Goal: Task Accomplishment & Management: Complete application form

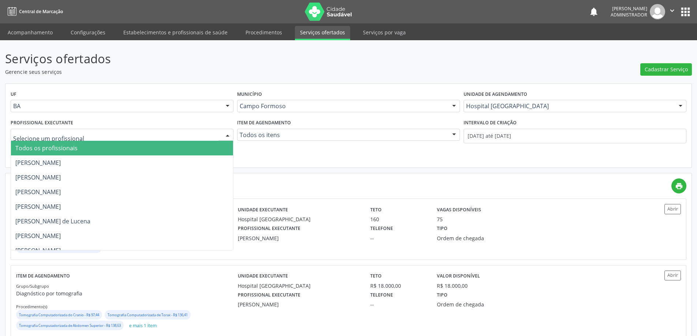
click at [227, 134] on div at bounding box center [227, 135] width 11 height 12
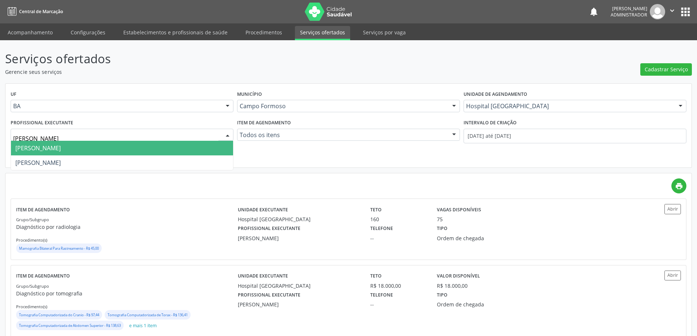
click at [182, 146] on span "[PERSON_NAME]" at bounding box center [122, 148] width 222 height 15
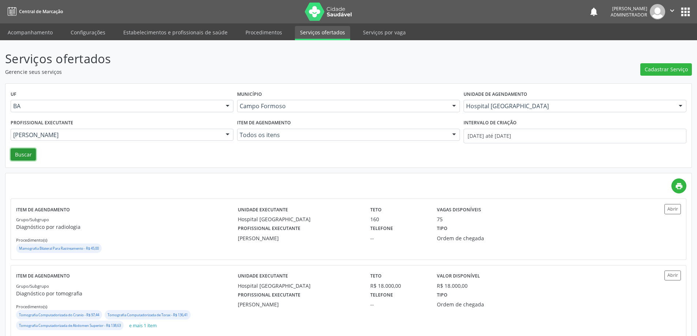
click at [25, 152] on button "Buscar" at bounding box center [23, 155] width 25 height 12
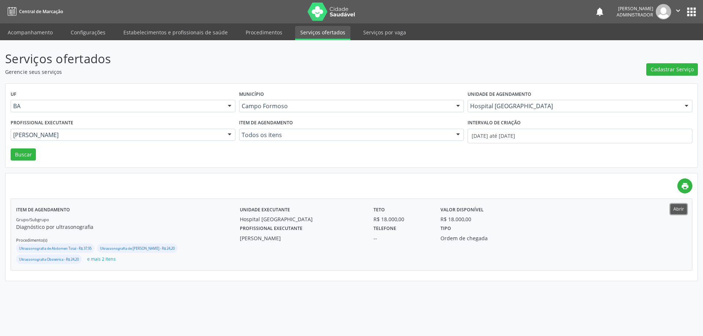
click at [679, 207] on button "Abrir" at bounding box center [678, 209] width 16 height 10
click at [228, 134] on div at bounding box center [229, 135] width 11 height 12
type input "italo"
click at [493, 101] on div "Hospital [GEOGRAPHIC_DATA]" at bounding box center [579, 106] width 225 height 12
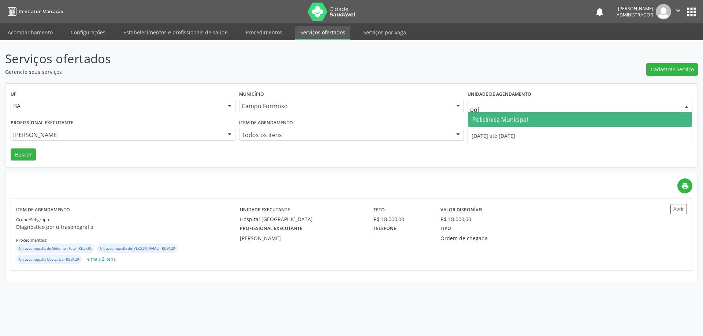
type input "poli"
click at [481, 120] on span "Policlínica Municipal" at bounding box center [500, 120] width 56 height 8
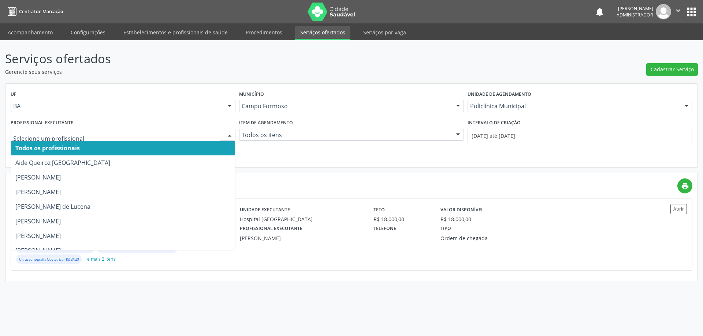
click at [228, 133] on div at bounding box center [229, 135] width 11 height 12
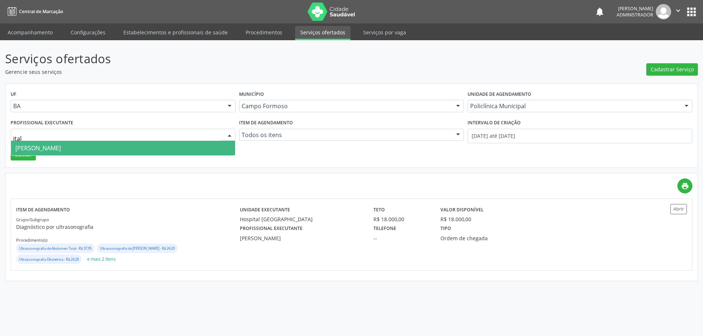
type input "italo"
click at [205, 146] on span "[PERSON_NAME]" at bounding box center [123, 148] width 224 height 15
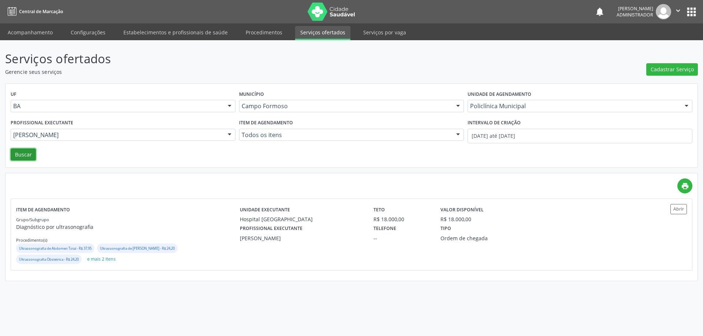
click at [23, 152] on button "Buscar" at bounding box center [23, 155] width 25 height 12
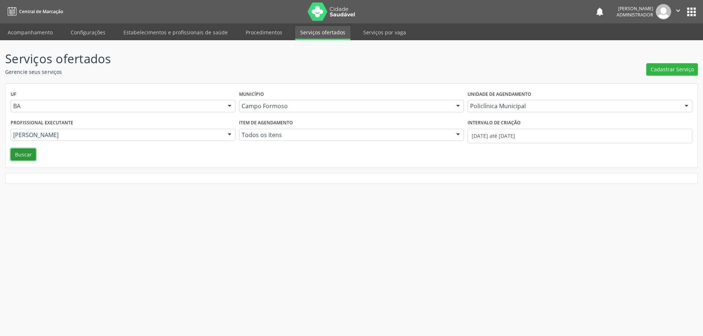
click at [20, 158] on button "Buscar" at bounding box center [23, 155] width 25 height 12
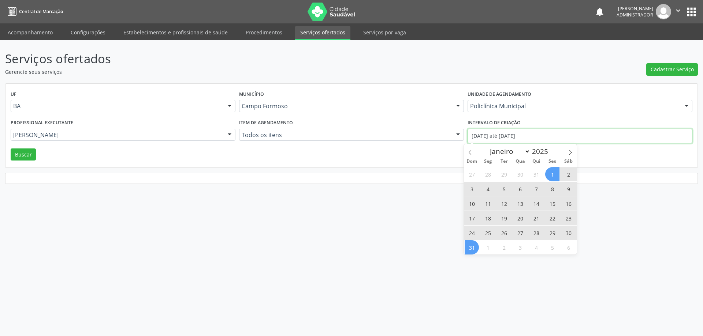
click at [484, 134] on input "[DATE] até [DATE]" at bounding box center [579, 136] width 225 height 15
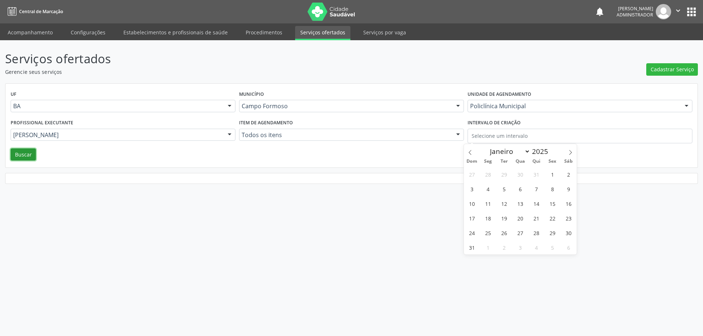
click at [23, 157] on button "Buscar" at bounding box center [23, 155] width 25 height 12
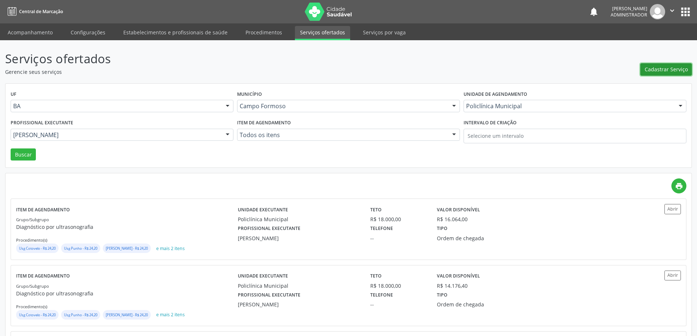
click at [651, 67] on span "Cadastrar Serviço" at bounding box center [666, 70] width 43 height 8
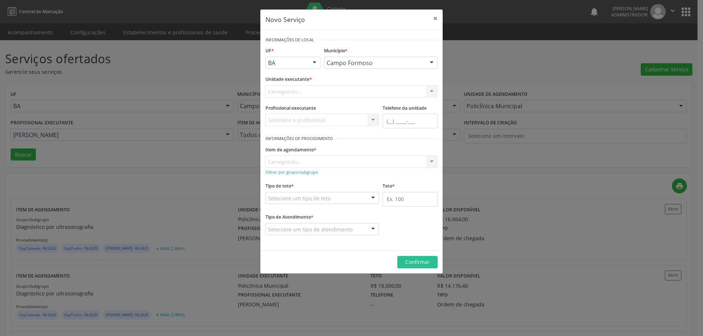
click at [369, 92] on div "Carregando... Nenhum resultado encontrado para: " " Não há nenhuma opção para s…" at bounding box center [351, 91] width 172 height 12
click at [384, 92] on div "Selecione uma unidade" at bounding box center [351, 91] width 172 height 12
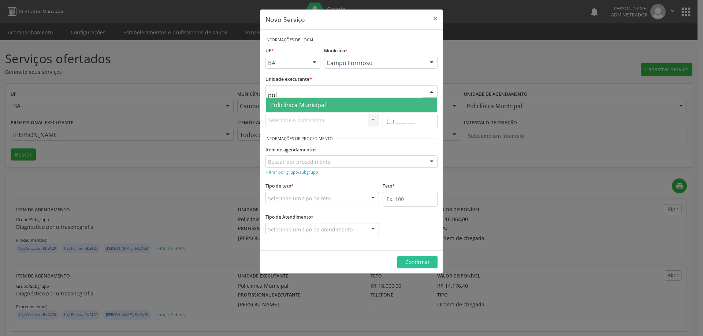
type input "poli"
click at [342, 101] on span "Policlínica Municipal" at bounding box center [351, 105] width 171 height 15
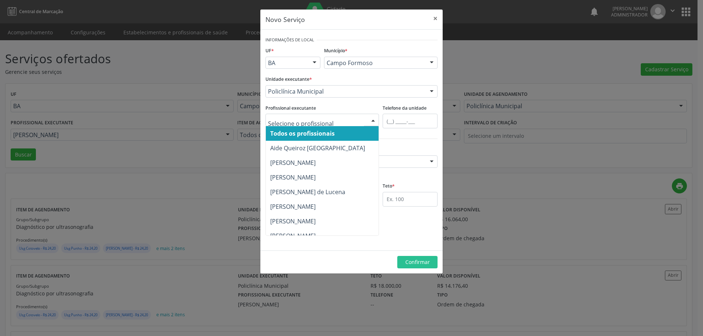
click at [372, 119] on div at bounding box center [372, 120] width 11 height 12
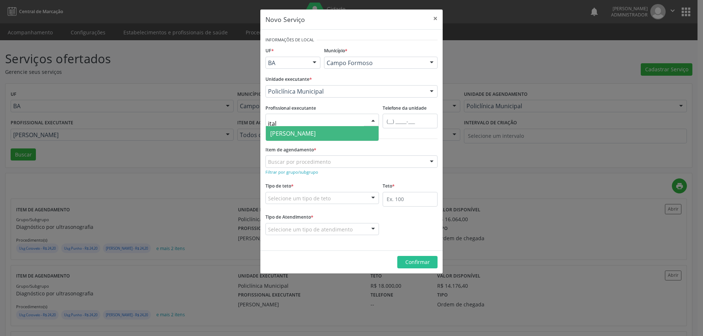
type input "italo"
click at [346, 129] on span "[PERSON_NAME]" at bounding box center [322, 133] width 113 height 15
click at [301, 173] on small "Filtrar por grupo/subgrupo" at bounding box center [291, 171] width 53 height 5
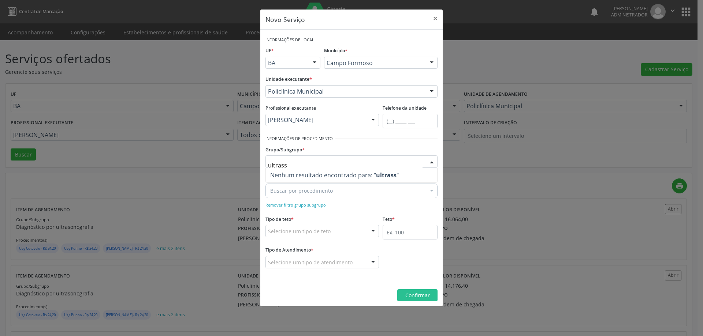
type input "ultras"
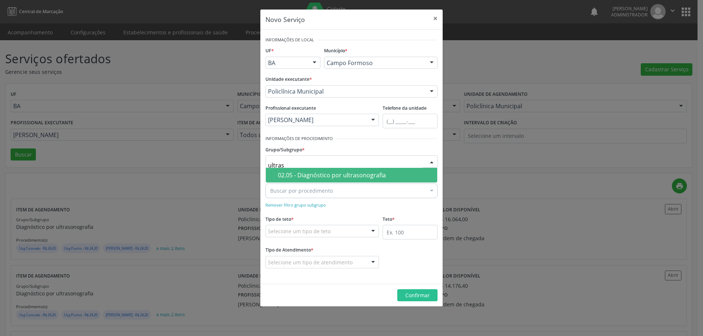
click at [321, 175] on div "02.05 - Diagnóstico por ultrasonografia" at bounding box center [355, 175] width 155 height 6
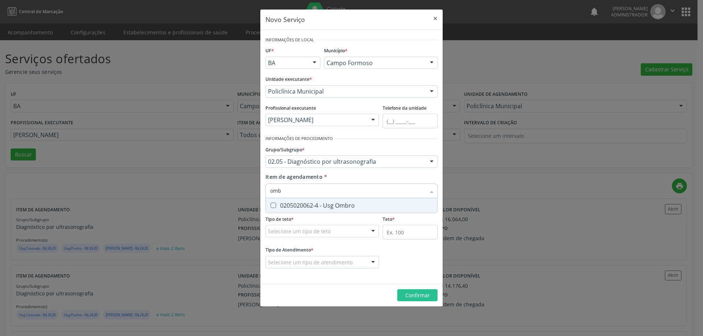
type input "ombr"
click at [312, 211] on span "0205020062-4 - Usg Ombro" at bounding box center [351, 205] width 171 height 15
checkbox Ombro "true"
type input "om"
checkbox Ombro "false"
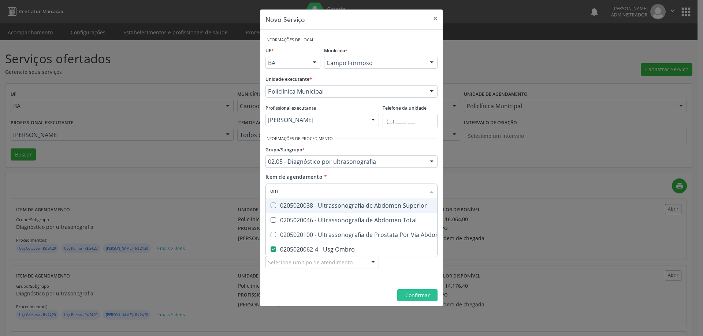
type input "o"
checkbox Ombro "false"
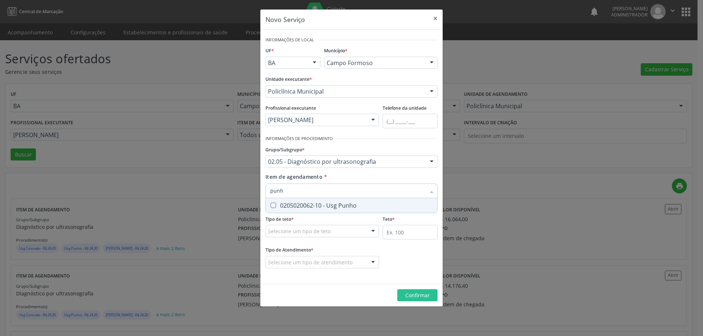
type input "punho"
click at [318, 201] on span "0205020062-10 - Usg Punho" at bounding box center [351, 205] width 171 height 15
checkbox Punho "true"
type input "pu"
checkbox Punho "false"
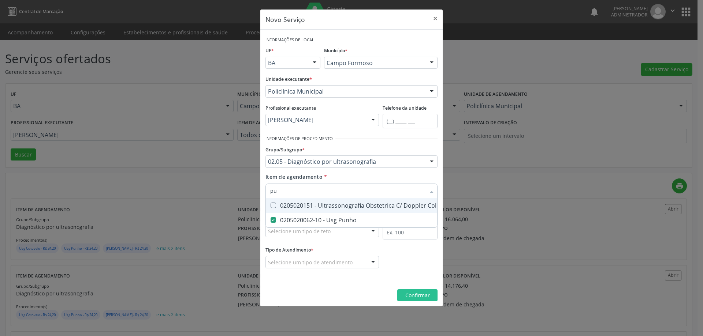
type input "p"
checkbox Punho "false"
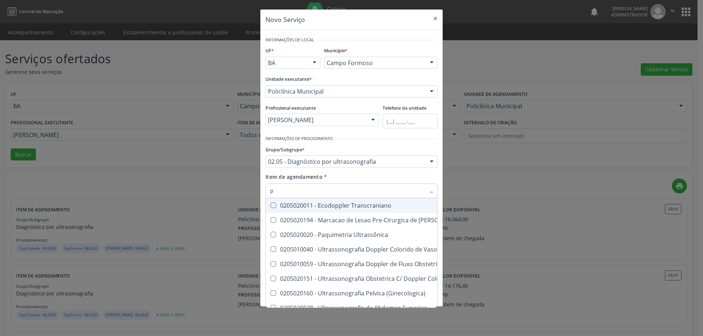
checkbox Punho "false"
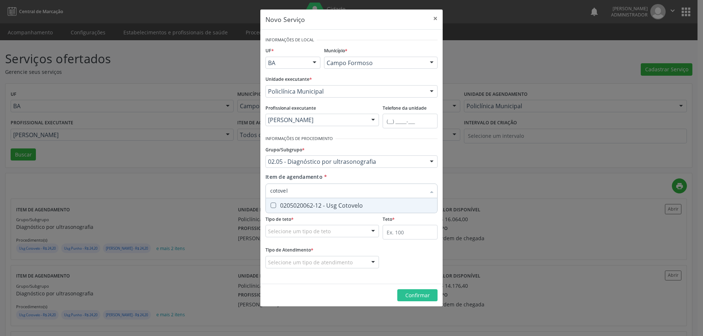
type input "cotovelo"
click at [332, 205] on div "0205020062-12 - Usg Cotovelo" at bounding box center [351, 206] width 163 height 6
checkbox Cotovelo "true"
type input "co"
checkbox Cotovelo "false"
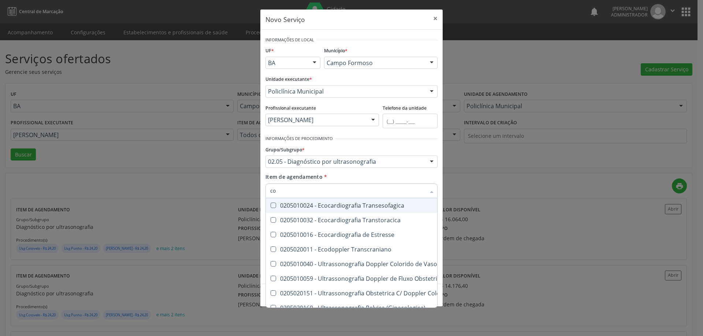
type input "c"
checkbox Cotovelo "false"
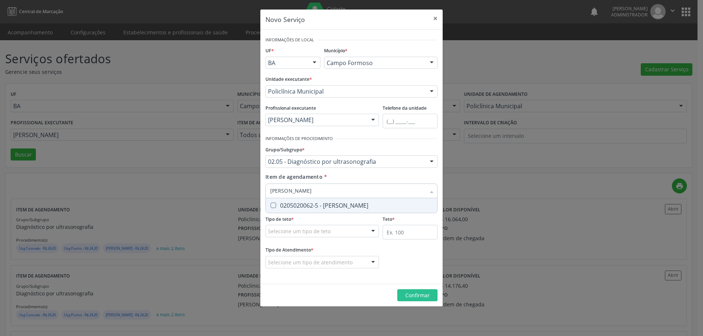
type input "joelh"
click at [332, 205] on div "0205020062-5 - [PERSON_NAME]" at bounding box center [351, 206] width 163 height 6
checkbox Joelho "true"
click at [373, 230] on div at bounding box center [372, 231] width 11 height 12
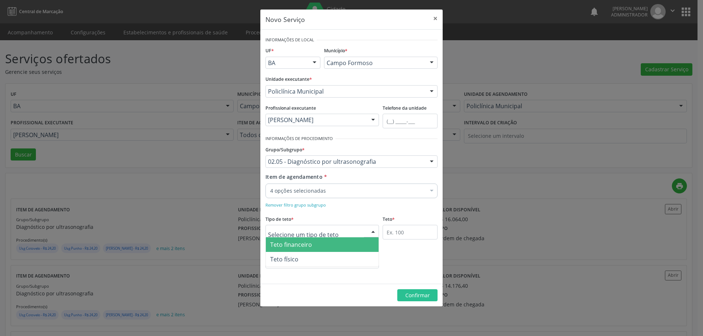
click at [362, 243] on span "Teto financeiro" at bounding box center [322, 245] width 113 height 15
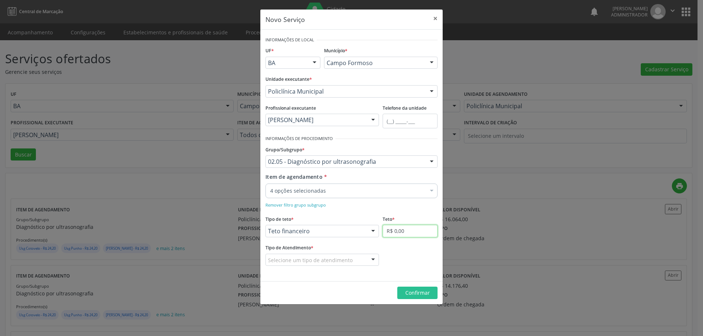
click at [420, 231] on input "R$ 0,00" at bounding box center [410, 231] width 55 height 12
type input "R$ 18.000,00"
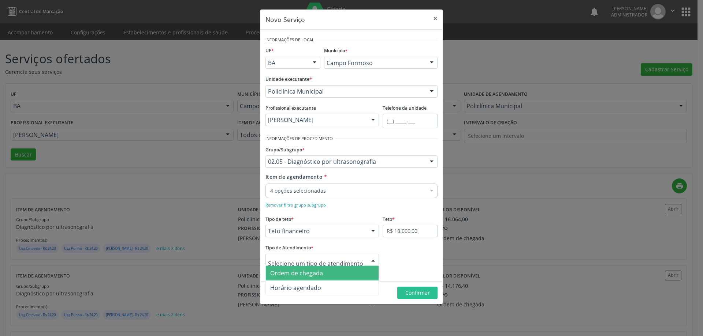
click at [372, 255] on div at bounding box center [372, 260] width 11 height 12
click at [358, 271] on span "Ordem de chegada" at bounding box center [322, 273] width 113 height 15
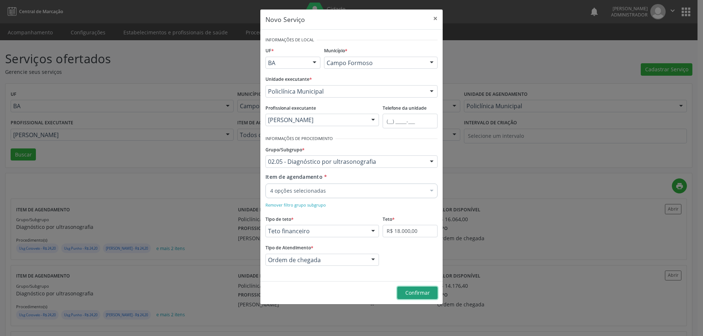
click at [414, 295] on span "Confirmar" at bounding box center [417, 293] width 25 height 7
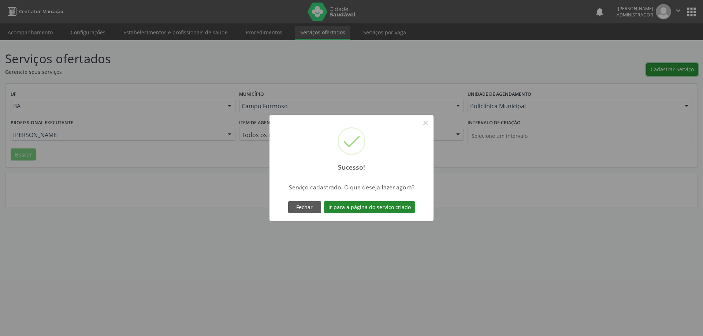
click at [406, 208] on button "Ir para a página do serviço criado" at bounding box center [369, 207] width 91 height 12
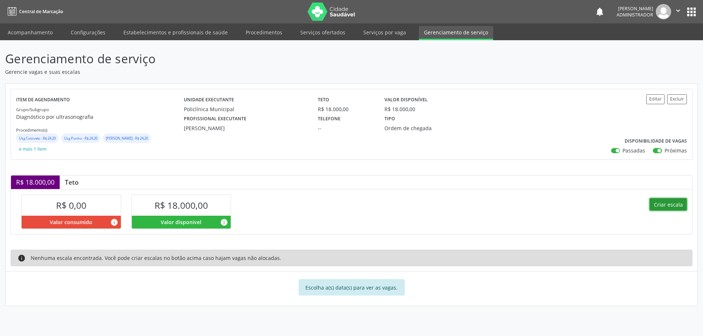
click at [656, 198] on button "Criar escala" at bounding box center [667, 204] width 37 height 12
select select "8"
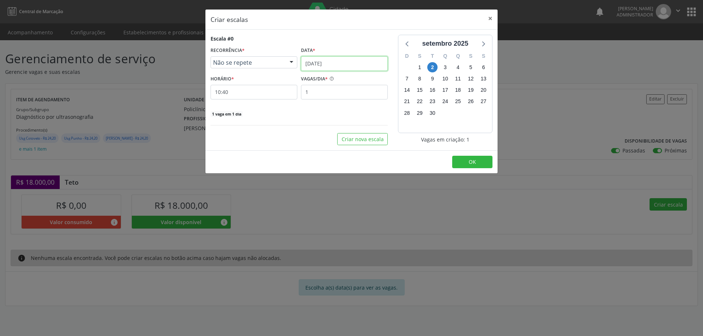
click at [319, 59] on input "[DATE]" at bounding box center [344, 63] width 87 height 15
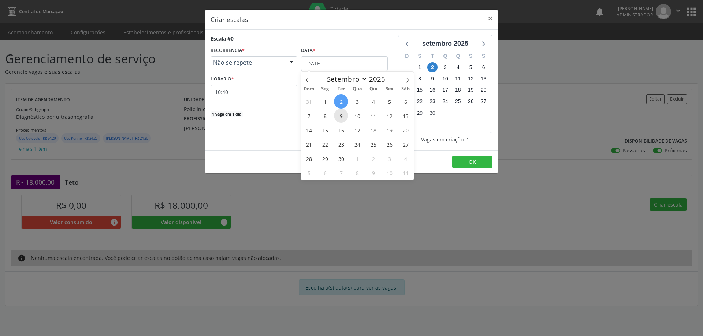
click at [342, 115] on span "9" at bounding box center [341, 116] width 14 height 14
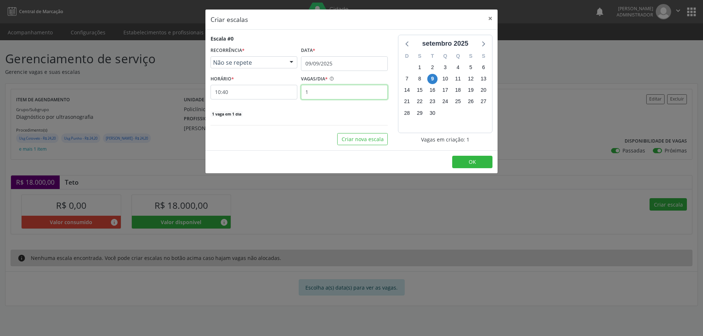
click at [322, 94] on input "1" at bounding box center [344, 92] width 87 height 15
type input "20"
click at [288, 93] on input "10:40" at bounding box center [253, 92] width 87 height 15
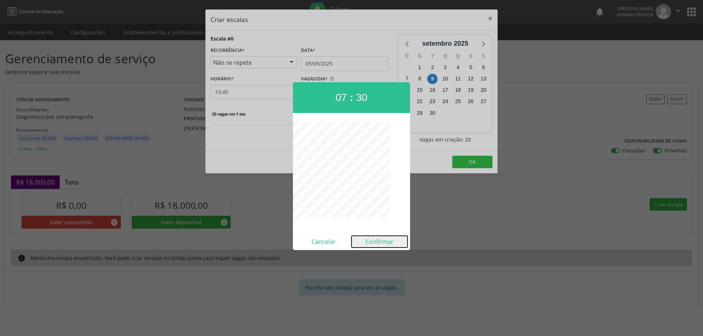
click at [364, 239] on button "Confirmar" at bounding box center [379, 242] width 56 height 12
type input "07:30"
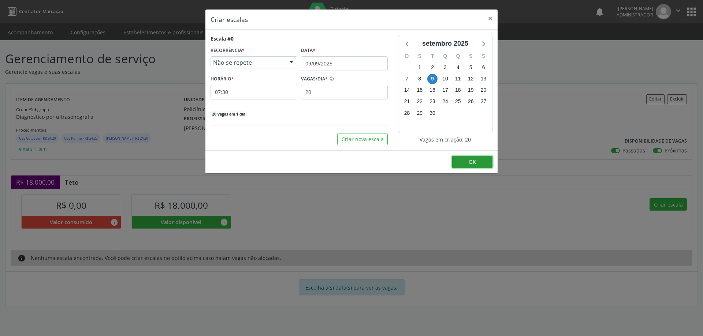
click at [457, 163] on button "OK" at bounding box center [472, 162] width 40 height 12
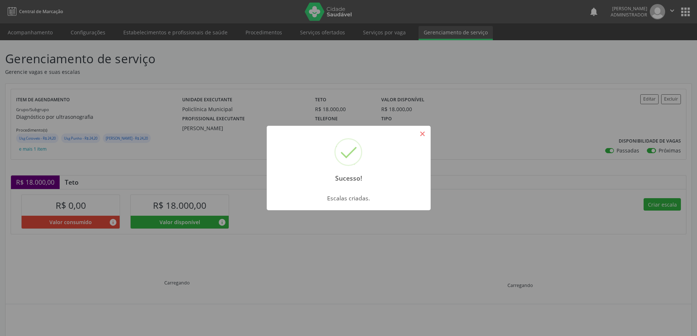
click at [422, 133] on button "×" at bounding box center [423, 134] width 12 height 12
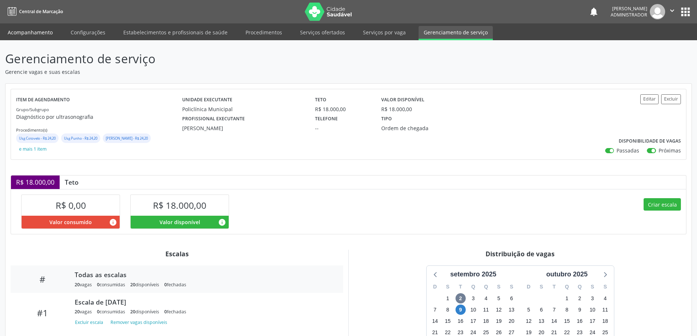
click at [35, 33] on link "Acompanhamento" at bounding box center [30, 32] width 55 height 13
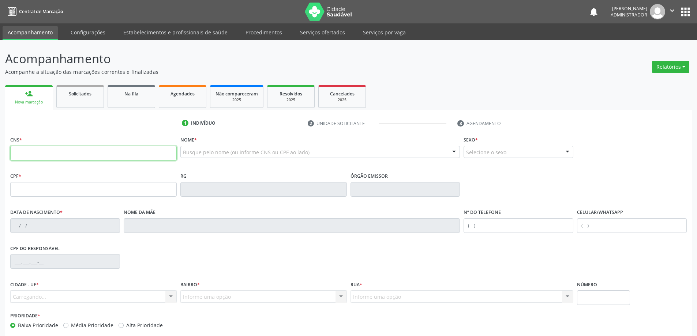
click at [104, 153] on input "text" at bounding box center [93, 153] width 167 height 15
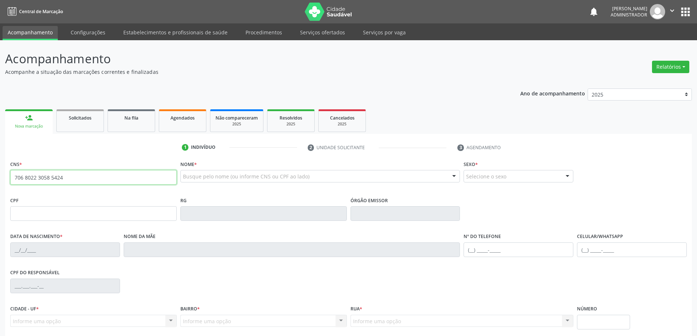
type input "706 8022 3058 5424"
type input "0604457006"
type input "[DATE]"
type input "528.286.035-04"
type input "S/N"
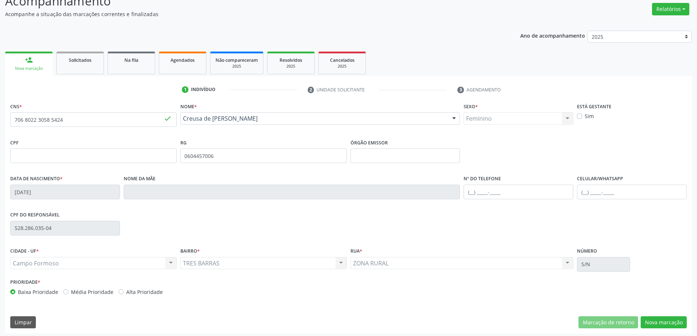
scroll to position [60, 0]
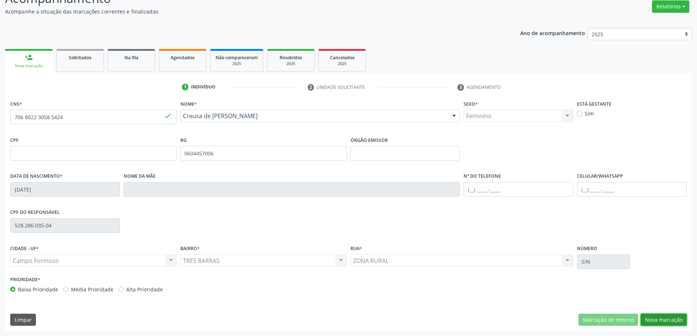
click at [663, 323] on button "Nova marcação" at bounding box center [664, 320] width 46 height 12
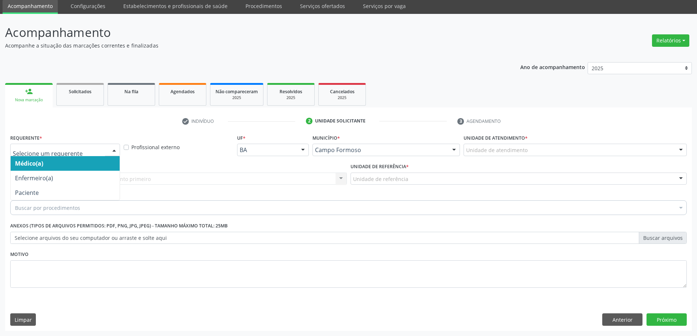
click at [115, 148] on div at bounding box center [114, 150] width 11 height 12
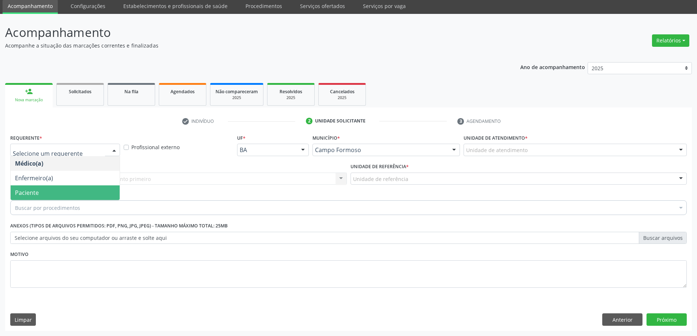
click at [98, 190] on span "Paciente" at bounding box center [65, 193] width 109 height 15
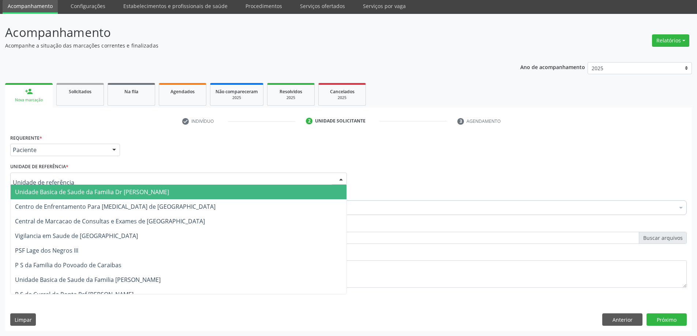
click at [339, 179] on div at bounding box center [341, 179] width 11 height 12
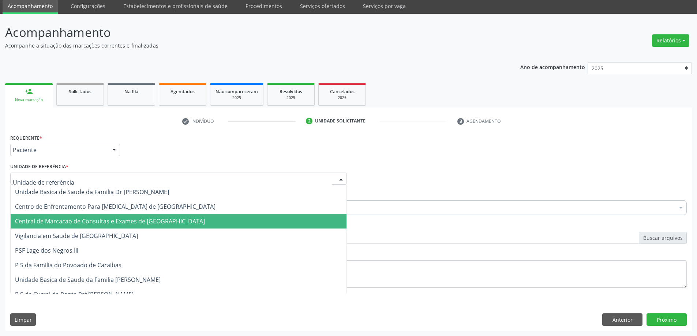
click at [328, 218] on span "Central de Marcacao de Consultas e Exames de [GEOGRAPHIC_DATA]" at bounding box center [179, 221] width 336 height 15
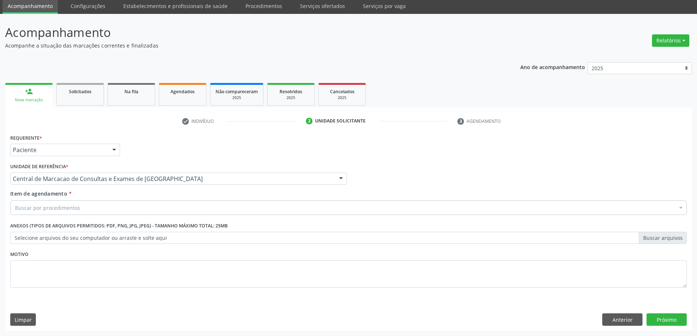
click at [330, 210] on div "Buscar por procedimentos" at bounding box center [348, 208] width 677 height 15
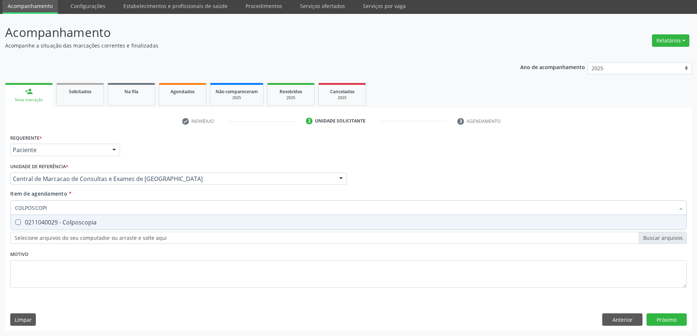
type input "COLPOSCOPIA"
click at [326, 223] on div "0211040029 - Colposcopia" at bounding box center [348, 223] width 667 height 6
checkbox Colposcopia "true"
click at [654, 317] on div "Requerente * Paciente Médico(a) Enfermeiro(a) Paciente Nenhum resultado encontr…" at bounding box center [348, 232] width 687 height 199
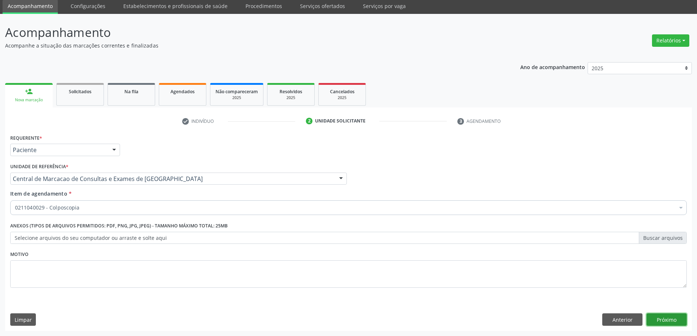
click at [664, 317] on button "Próximo" at bounding box center [667, 320] width 40 height 12
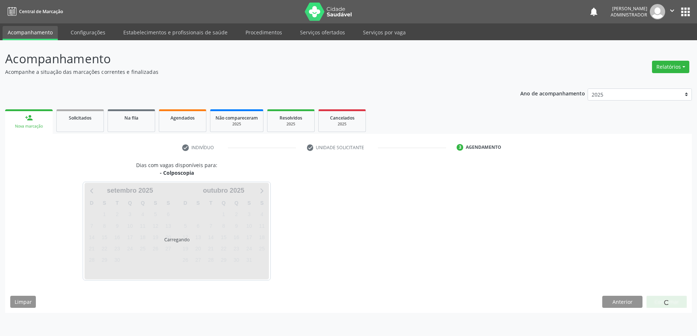
scroll to position [0, 0]
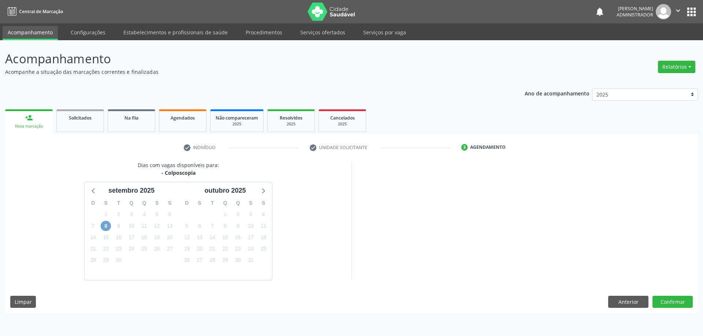
click at [106, 225] on span "8" at bounding box center [106, 226] width 10 height 10
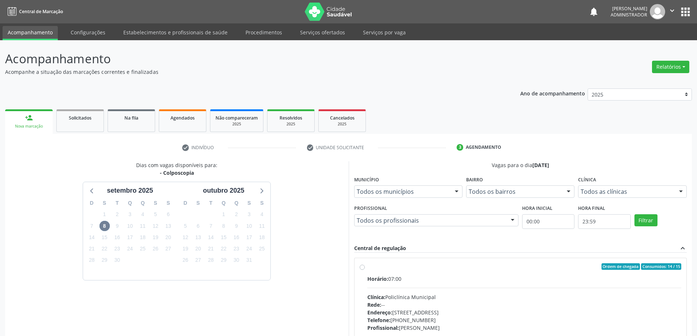
click at [367, 267] on label "Ordem de chegada Consumidos: 14 / 15 Horário: 07:00 Clínica: Policlínica Munici…" at bounding box center [524, 320] width 314 height 112
click at [360, 267] on input "Ordem de chegada Consumidos: 14 / 15 Horário: 07:00 Clínica: Policlínica Munici…" at bounding box center [362, 267] width 5 height 7
radio input "true"
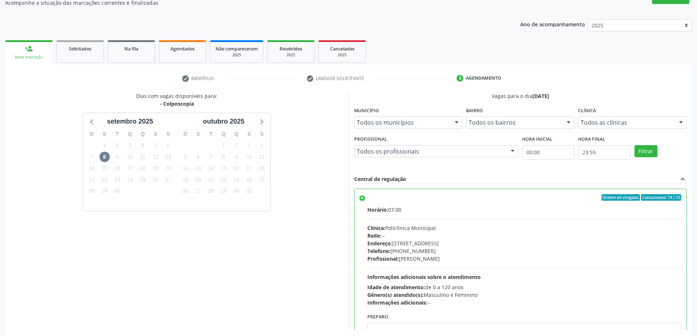
scroll to position [101, 0]
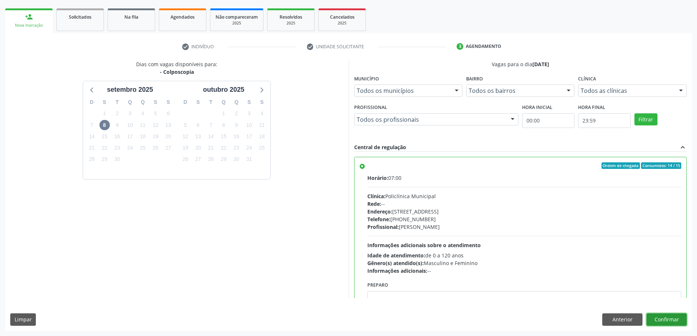
click at [663, 320] on button "Confirmar" at bounding box center [667, 320] width 40 height 12
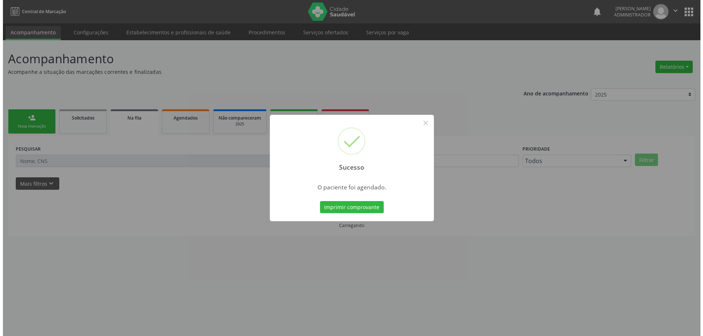
scroll to position [0, 0]
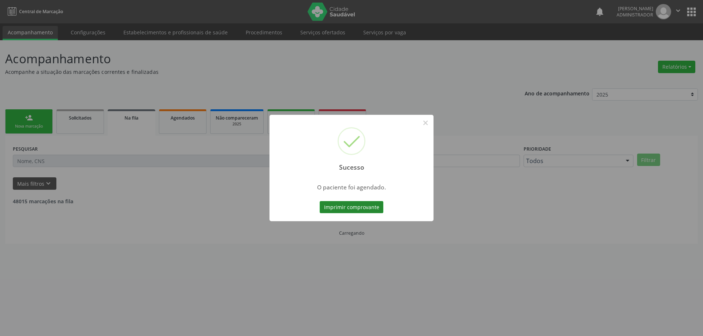
click at [368, 207] on button "Imprimir comprovante" at bounding box center [352, 207] width 64 height 12
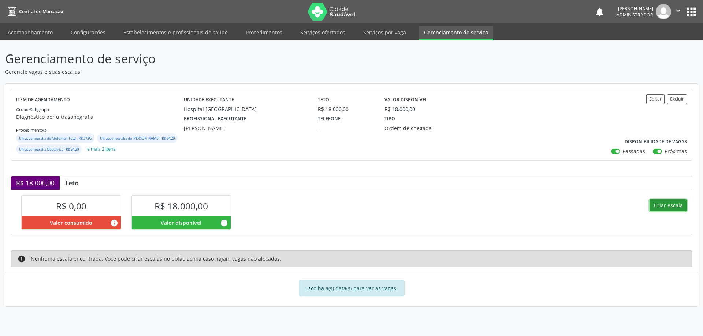
click at [660, 212] on button "Criar escala" at bounding box center [667, 205] width 37 height 12
select select "8"
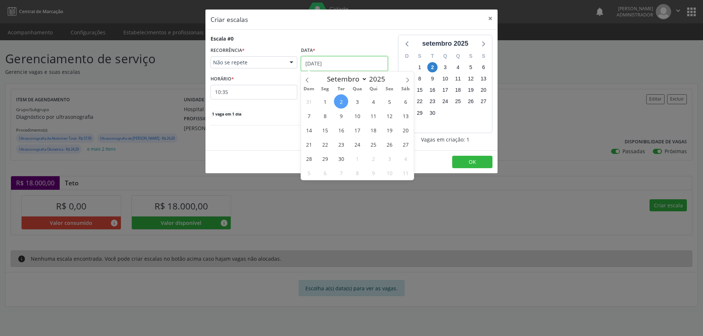
click at [335, 59] on input "[DATE]" at bounding box center [344, 63] width 87 height 15
click at [340, 117] on span "9" at bounding box center [341, 116] width 14 height 14
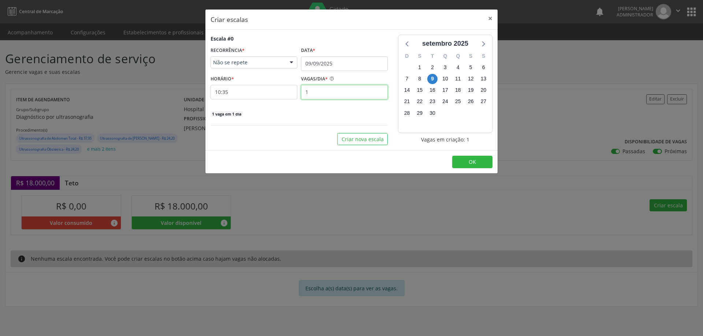
click at [314, 91] on input "1" at bounding box center [344, 92] width 87 height 15
type input "15"
click at [279, 91] on input "10:35" at bounding box center [253, 92] width 87 height 15
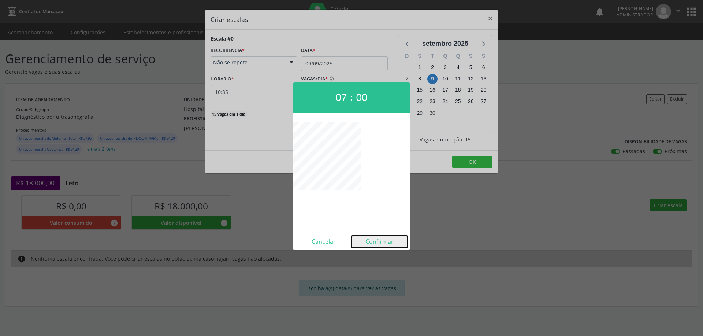
click at [375, 240] on button "Confirmar" at bounding box center [379, 242] width 56 height 12
type input "07:00"
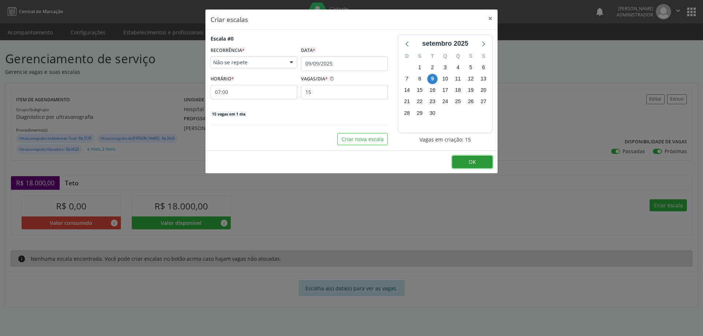
click at [465, 158] on button "OK" at bounding box center [472, 162] width 40 height 12
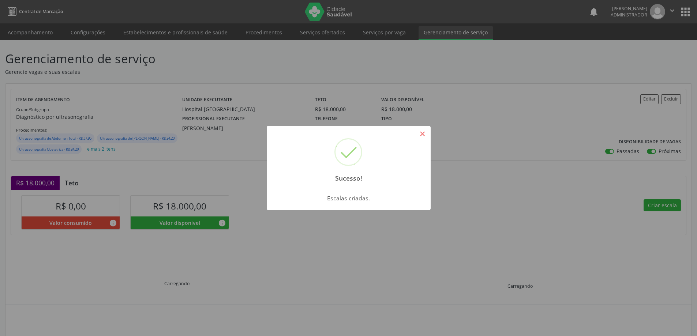
click at [425, 133] on button "×" at bounding box center [423, 134] width 12 height 12
